Goal: Transaction & Acquisition: Obtain resource

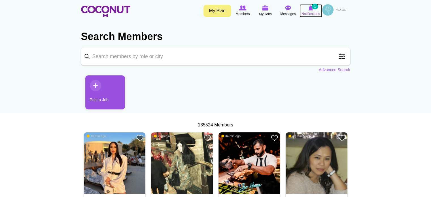
click at [314, 9] on small "1" at bounding box center [315, 7] width 6 height 6
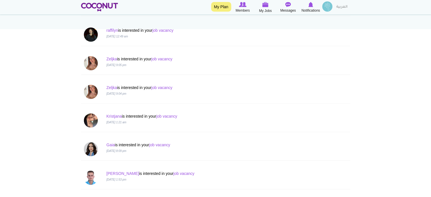
scroll to position [85, 0]
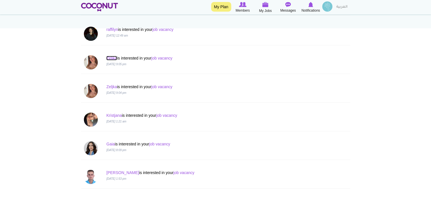
click at [111, 58] on link "Zeljka" at bounding box center [111, 58] width 10 height 5
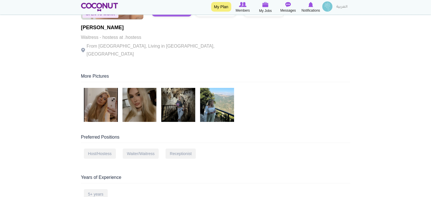
scroll to position [85, 0]
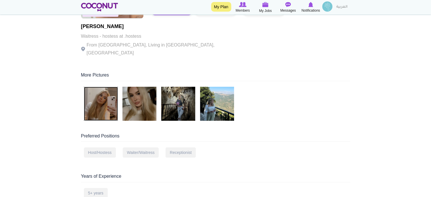
click at [104, 102] on img at bounding box center [101, 104] width 34 height 34
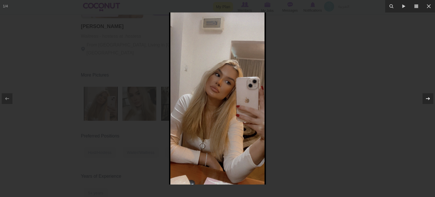
click at [427, 99] on icon at bounding box center [428, 98] width 7 height 7
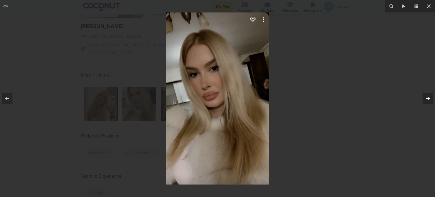
click at [427, 99] on icon at bounding box center [428, 98] width 7 height 7
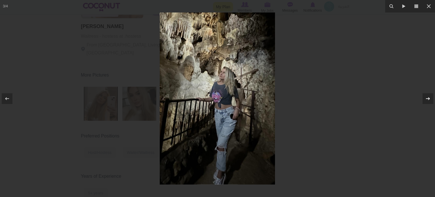
click at [427, 99] on icon at bounding box center [428, 98] width 7 height 7
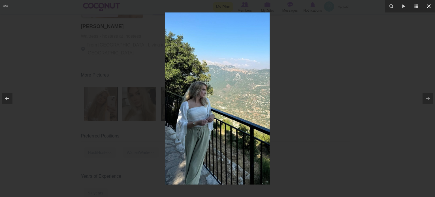
click at [429, 6] on icon at bounding box center [428, 6] width 7 height 7
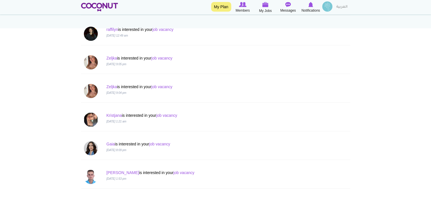
click at [92, 118] on img at bounding box center [91, 119] width 14 height 14
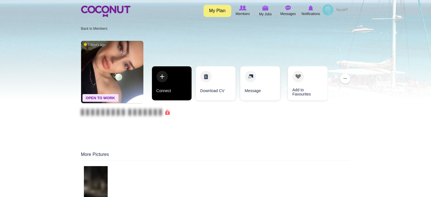
click at [183, 88] on link "Connect" at bounding box center [172, 83] width 40 height 34
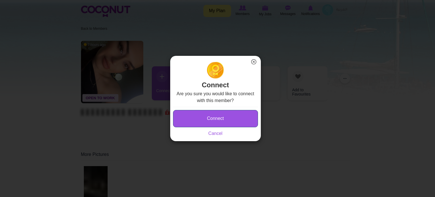
click at [197, 112] on button "Connect" at bounding box center [215, 118] width 85 height 17
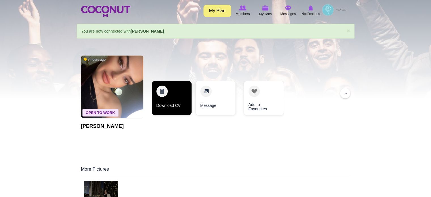
click at [177, 96] on link "Download CV" at bounding box center [172, 98] width 40 height 34
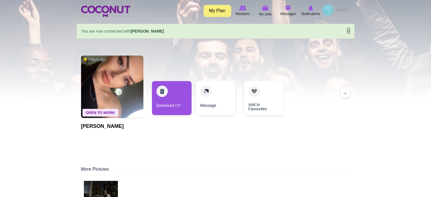
click at [348, 30] on link "×" at bounding box center [347, 31] width 3 height 6
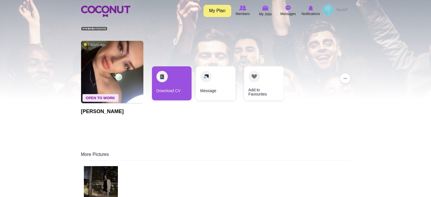
click at [100, 29] on link "Back to Members" at bounding box center [94, 29] width 26 height 4
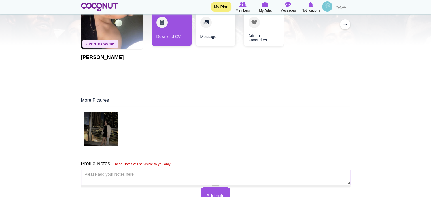
scroll to position [57, 0]
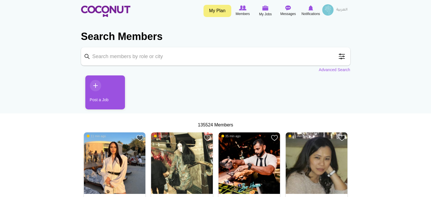
click at [159, 58] on input "Keyword" at bounding box center [215, 56] width 269 height 18
click at [342, 69] on link "Advanced Search" at bounding box center [334, 70] width 31 height 6
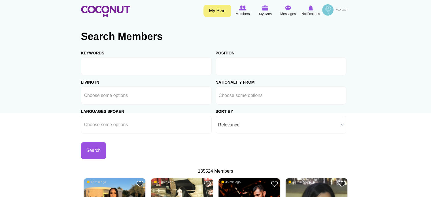
click at [236, 67] on input "text" at bounding box center [244, 66] width 51 height 5
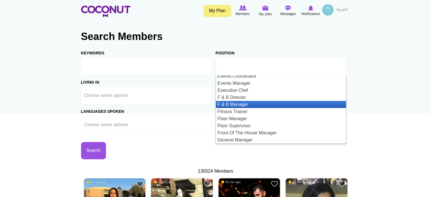
scroll to position [300, 0]
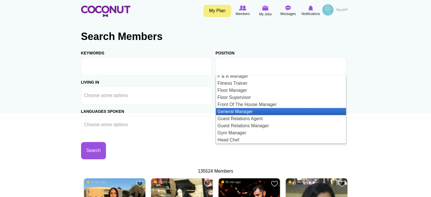
click at [240, 112] on li "General Manager" at bounding box center [281, 111] width 130 height 7
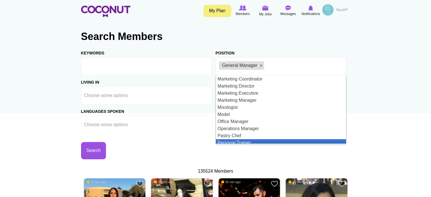
scroll to position [481, 0]
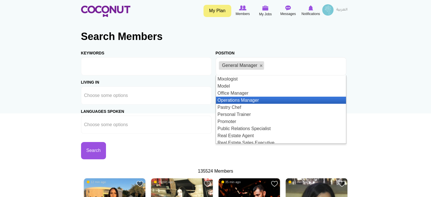
click at [277, 101] on li "Operations Manager" at bounding box center [281, 100] width 130 height 7
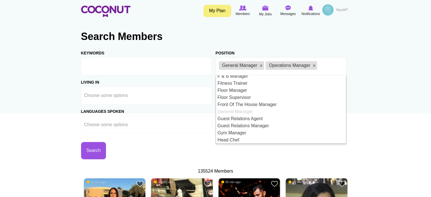
scroll to position [272, 0]
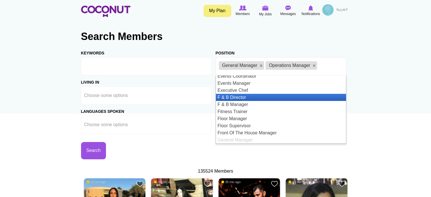
click at [238, 97] on li "F & B Director" at bounding box center [281, 97] width 130 height 7
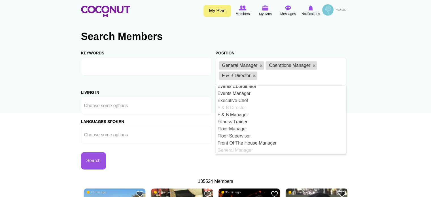
scroll to position [0, 0]
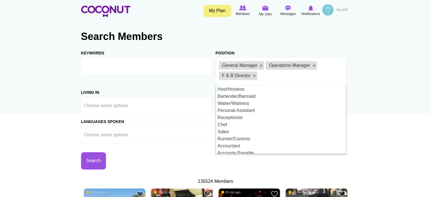
click at [211, 89] on div "Living in Afghanistan Aland Islands Albania Algeria American Samoa Andorra Ango…" at bounding box center [148, 100] width 135 height 29
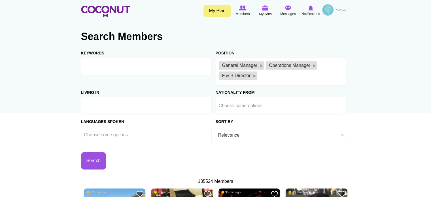
click at [107, 103] on input "text" at bounding box center [109, 105] width 51 height 5
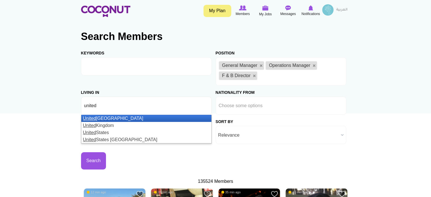
type input "united"
click at [109, 116] on li "United Arab Emirates" at bounding box center [146, 118] width 130 height 7
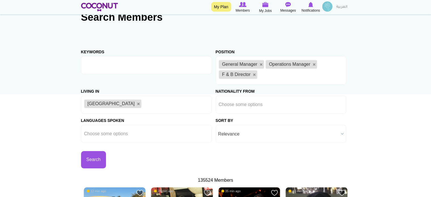
scroll to position [28, 0]
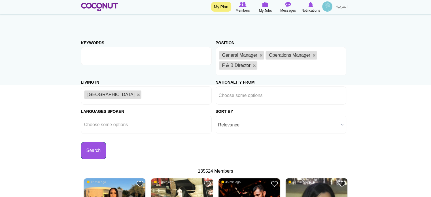
click at [94, 149] on button "Search" at bounding box center [93, 150] width 25 height 17
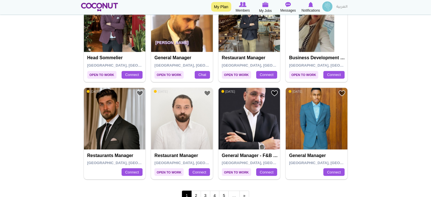
scroll to position [1020, 0]
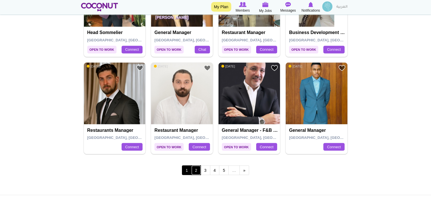
click at [197, 169] on link "2" at bounding box center [196, 170] width 10 height 10
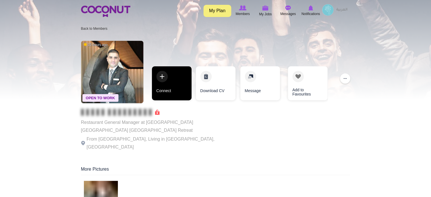
click at [177, 89] on link "Connect" at bounding box center [172, 83] width 40 height 34
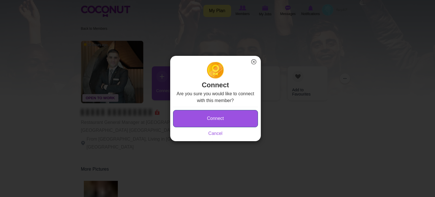
click at [193, 116] on button "Connect" at bounding box center [215, 118] width 85 height 17
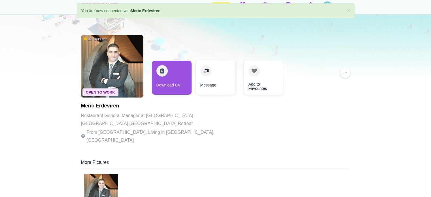
scroll to position [57, 0]
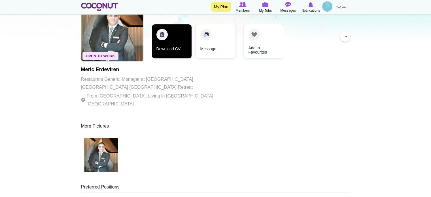
click at [176, 43] on link "Download CV" at bounding box center [172, 41] width 40 height 34
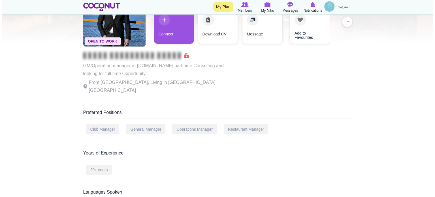
scroll to position [28, 0]
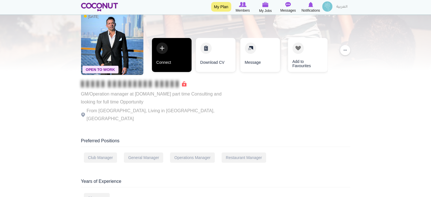
click at [166, 56] on link "Connect" at bounding box center [172, 55] width 40 height 34
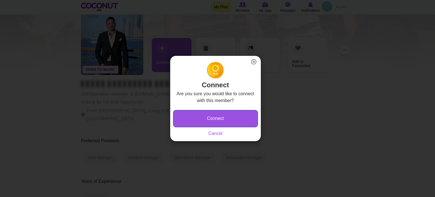
click at [219, 116] on button "Connect" at bounding box center [215, 118] width 85 height 17
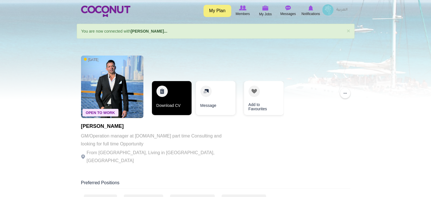
click at [176, 98] on link "Download CV" at bounding box center [172, 98] width 40 height 34
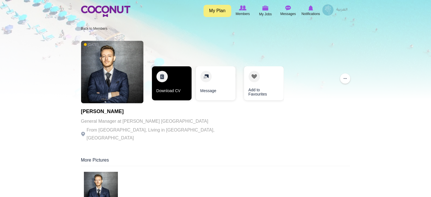
click at [173, 87] on link "Download CV" at bounding box center [172, 83] width 40 height 34
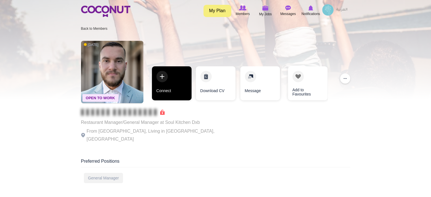
click at [167, 86] on link "Connect" at bounding box center [172, 83] width 40 height 34
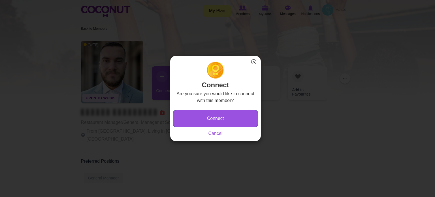
click at [204, 114] on button "Connect" at bounding box center [215, 118] width 85 height 17
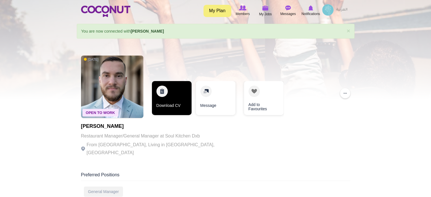
click at [178, 93] on link "Download CV" at bounding box center [172, 98] width 40 height 34
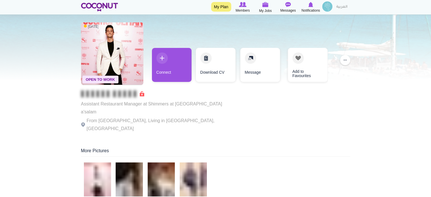
scroll to position [28, 0]
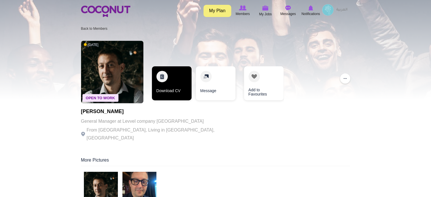
click at [174, 86] on link "Download CV" at bounding box center [172, 83] width 40 height 34
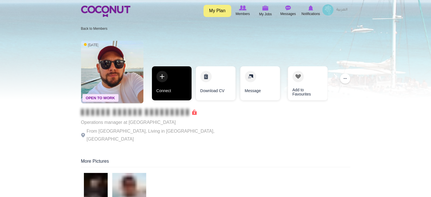
click at [170, 82] on link "Connect" at bounding box center [172, 83] width 40 height 34
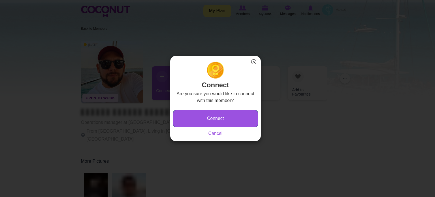
click at [209, 116] on button "Connect" at bounding box center [215, 118] width 85 height 17
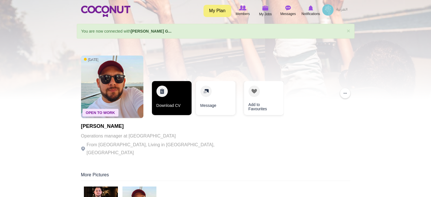
click at [179, 91] on link "Download CV" at bounding box center [172, 98] width 40 height 34
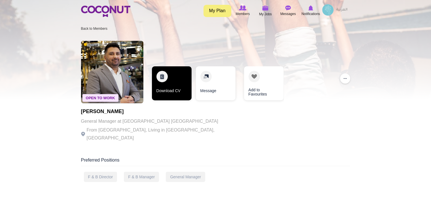
click at [174, 81] on link "Download CV" at bounding box center [172, 83] width 40 height 34
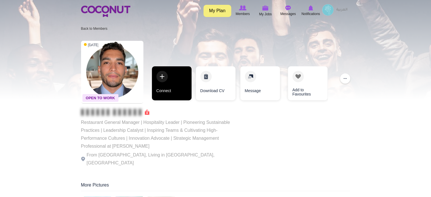
click at [169, 88] on link "Connect" at bounding box center [172, 83] width 40 height 34
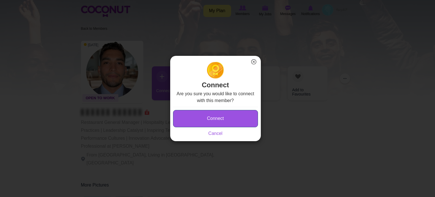
click at [211, 122] on button "Connect" at bounding box center [215, 118] width 85 height 17
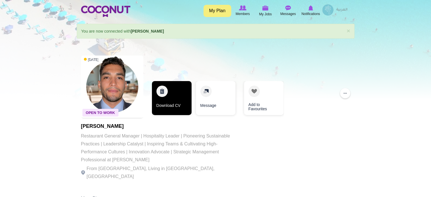
click at [168, 107] on link "Download CV" at bounding box center [172, 98] width 40 height 34
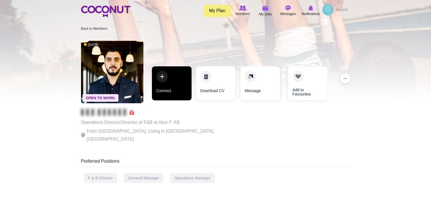
click at [183, 84] on link "Connect" at bounding box center [172, 83] width 40 height 34
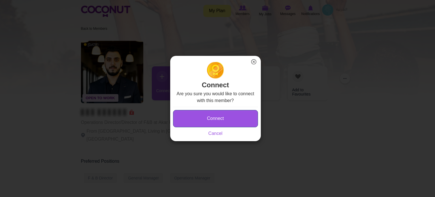
click at [203, 117] on button "Connect" at bounding box center [215, 118] width 85 height 17
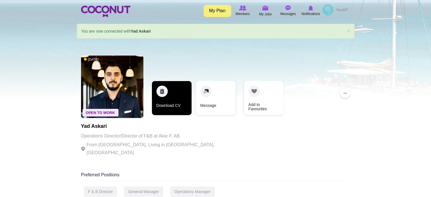
click at [178, 104] on link "Download CV" at bounding box center [172, 98] width 40 height 34
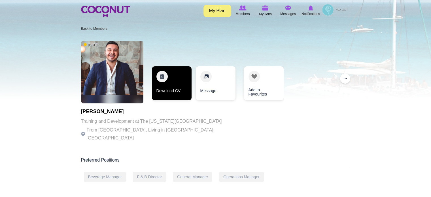
click at [173, 83] on link "Download CV" at bounding box center [172, 83] width 40 height 34
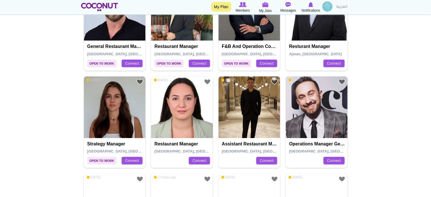
scroll to position [538, 0]
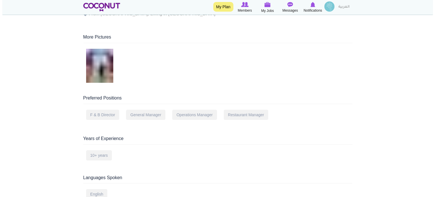
scroll to position [28, 0]
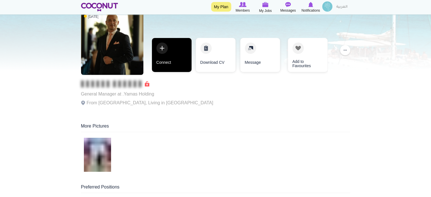
click at [160, 45] on link "Connect" at bounding box center [172, 55] width 40 height 34
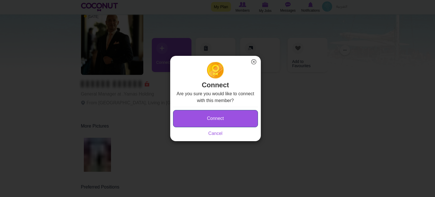
click at [204, 121] on button "Connect" at bounding box center [215, 118] width 85 height 17
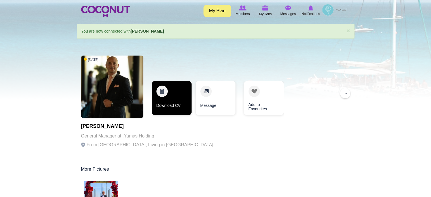
click at [178, 91] on link "Download CV" at bounding box center [172, 98] width 40 height 34
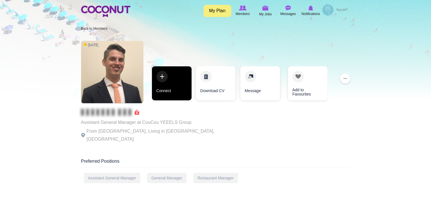
click at [174, 82] on link "Connect" at bounding box center [172, 83] width 40 height 34
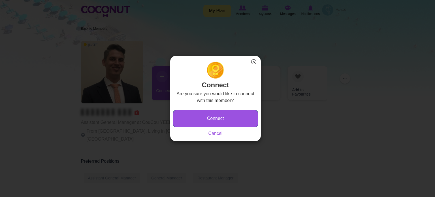
click at [194, 114] on button "Connect" at bounding box center [215, 118] width 85 height 17
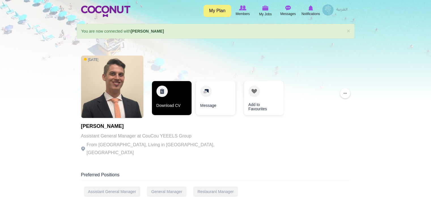
click at [172, 98] on link "Download CV" at bounding box center [172, 98] width 40 height 34
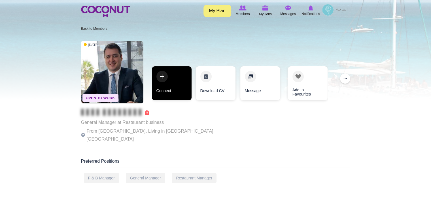
click at [167, 81] on link "Connect" at bounding box center [172, 83] width 40 height 34
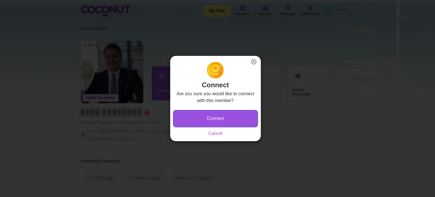
click at [221, 117] on button "Connect" at bounding box center [215, 118] width 85 height 17
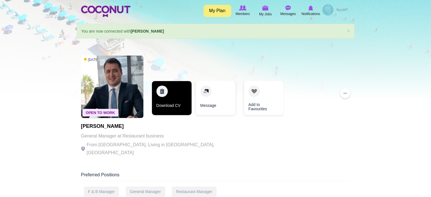
click at [173, 98] on link "Download CV" at bounding box center [172, 98] width 40 height 34
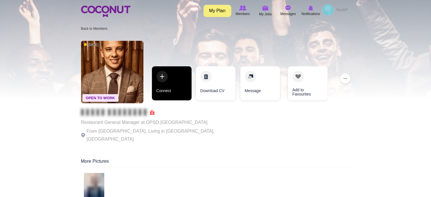
click at [174, 87] on link "Connect" at bounding box center [172, 83] width 40 height 34
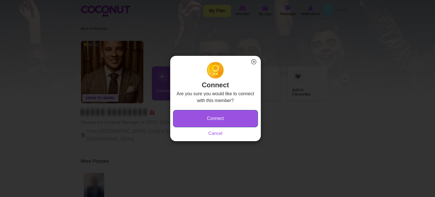
click at [197, 116] on button "Connect" at bounding box center [215, 118] width 85 height 17
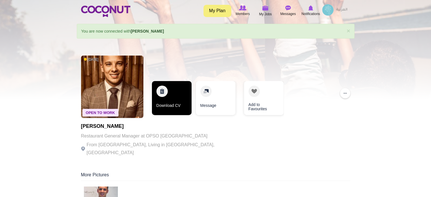
click at [179, 100] on link "Download CV" at bounding box center [172, 98] width 40 height 34
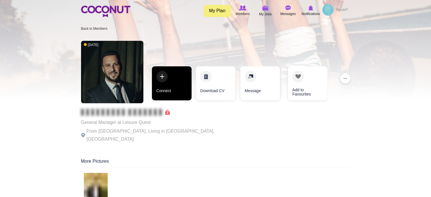
click at [175, 87] on link "Connect" at bounding box center [172, 83] width 40 height 34
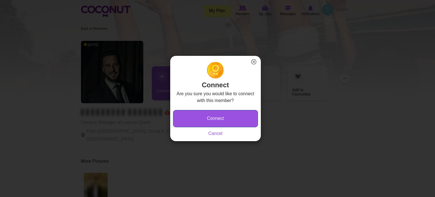
click at [194, 113] on button "Connect" at bounding box center [215, 118] width 85 height 17
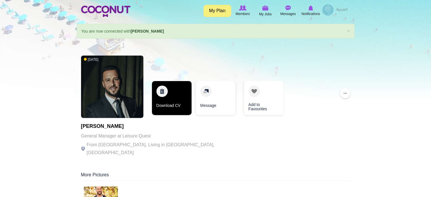
click at [180, 96] on link "Download CV" at bounding box center [172, 98] width 40 height 34
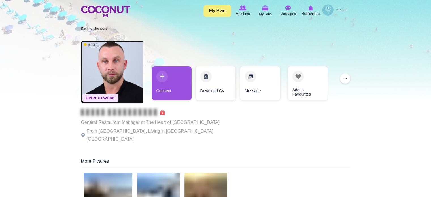
click at [120, 77] on img at bounding box center [112, 72] width 62 height 62
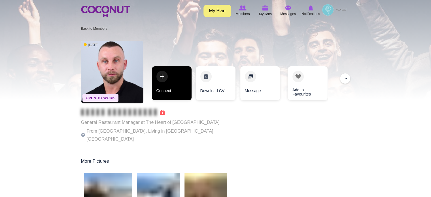
click at [172, 79] on link "Connect" at bounding box center [172, 83] width 40 height 34
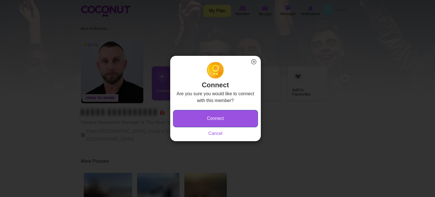
click at [198, 116] on button "Connect" at bounding box center [215, 118] width 85 height 17
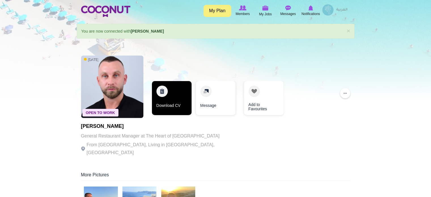
click at [176, 97] on link "Download CV" at bounding box center [172, 98] width 40 height 34
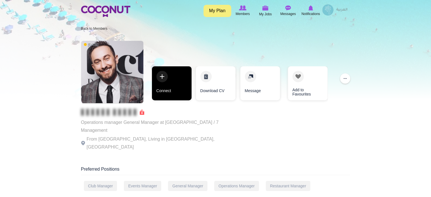
click at [177, 84] on link "Connect" at bounding box center [172, 83] width 40 height 34
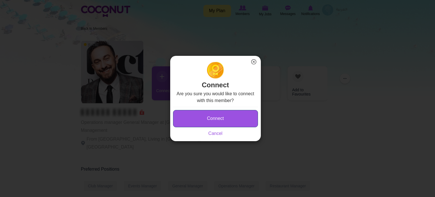
click at [194, 120] on button "Connect" at bounding box center [215, 118] width 85 height 17
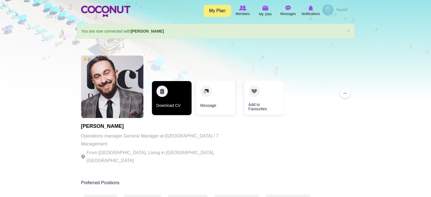
click at [173, 103] on link "Download CV" at bounding box center [172, 98] width 40 height 34
